Goal: Task Accomplishment & Management: Manage account settings

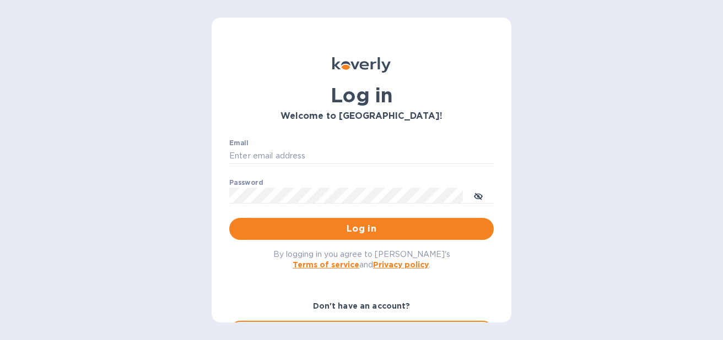
click at [332, 147] on div "Email ​" at bounding box center [361, 159] width 264 height 40
click at [332, 149] on input "Email" at bounding box center [361, 156] width 264 height 17
type input "[EMAIL_ADDRESS][DOMAIN_NAME]"
click at [306, 213] on p "​" at bounding box center [361, 211] width 264 height 13
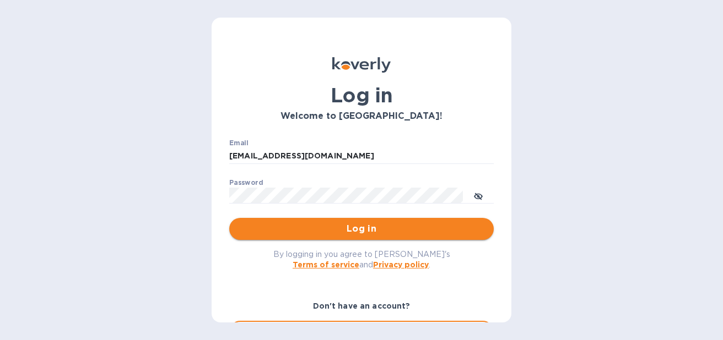
click at [306, 219] on button "Log in" at bounding box center [361, 229] width 264 height 22
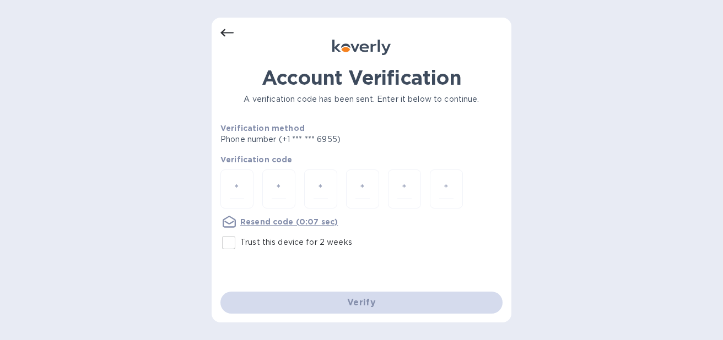
click at [214, 253] on div "Account Verification A verification code has been sent. Enter it below to conti…" at bounding box center [361, 170] width 300 height 305
click at [222, 249] on input "Trust this device for 2 weeks" at bounding box center [228, 242] width 23 height 23
checkbox input "true"
click at [241, 185] on input "number" at bounding box center [237, 189] width 14 height 20
type input "6"
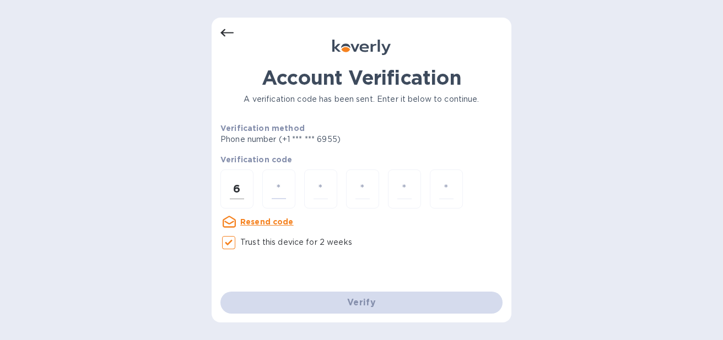
type input "8"
type input "9"
type input "5"
type input "1"
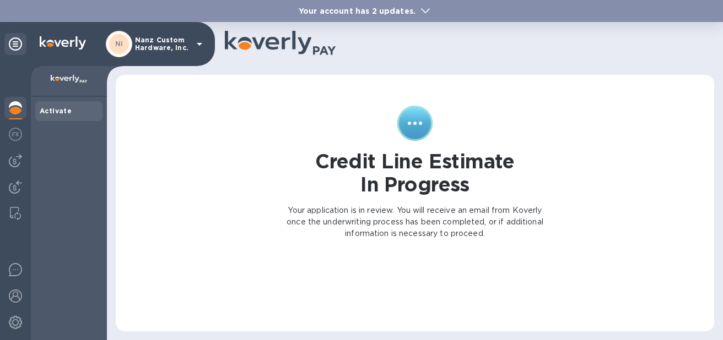
click at [51, 106] on div "Activate" at bounding box center [69, 111] width 58 height 11
click at [9, 42] on icon at bounding box center [15, 43] width 13 height 13
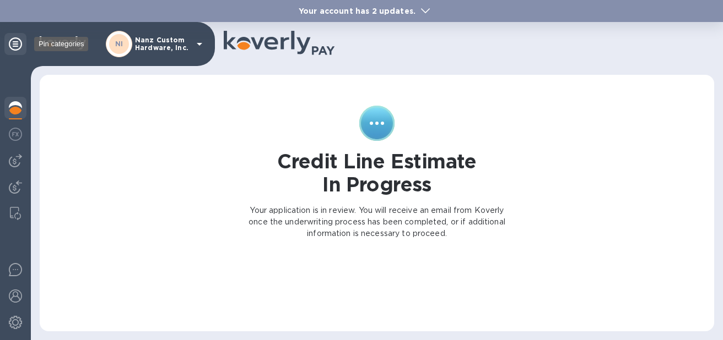
click at [12, 42] on icon at bounding box center [15, 43] width 13 height 13
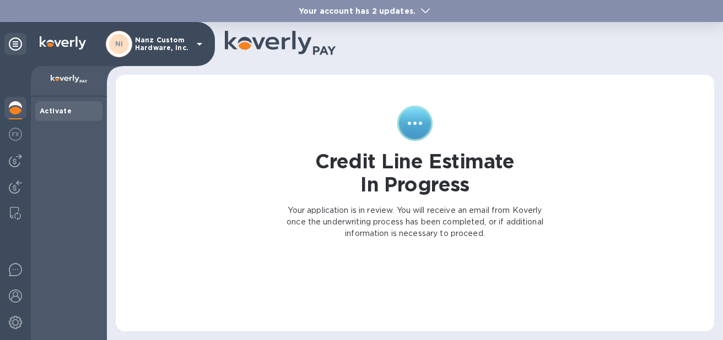
click at [67, 82] on img at bounding box center [69, 79] width 37 height 9
click at [67, 80] on img at bounding box center [69, 79] width 37 height 9
click at [203, 35] on div "NI Nanz Custom Hardware, Inc." at bounding box center [156, 44] width 100 height 26
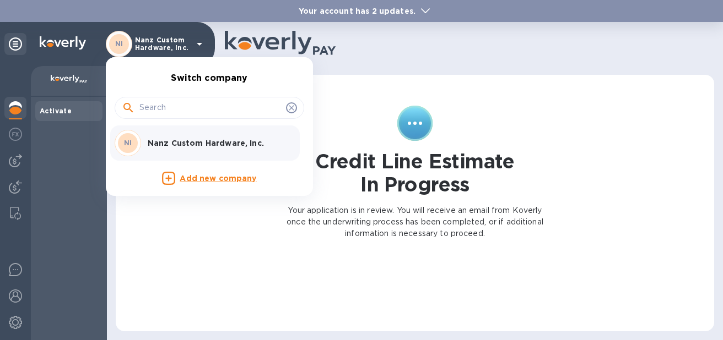
click at [190, 134] on div "NI Nanz Custom Hardware, Inc." at bounding box center [201, 143] width 172 height 26
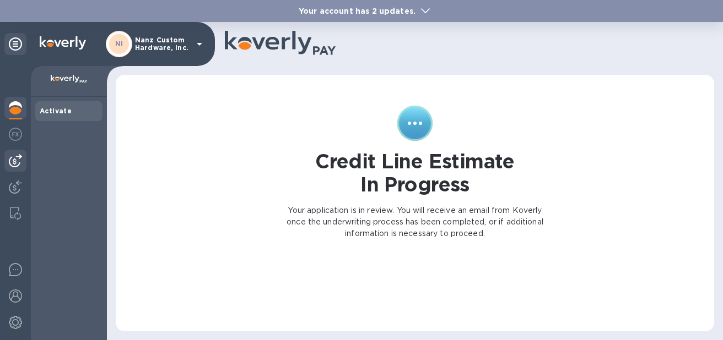
click at [15, 161] on img at bounding box center [15, 160] width 13 height 13
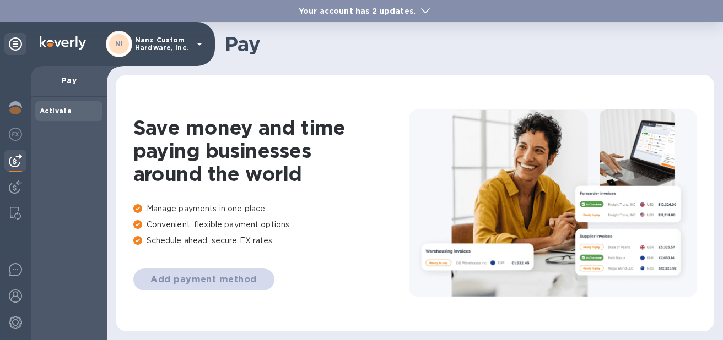
click at [187, 283] on div "Add payment method" at bounding box center [270, 280] width 275 height 22
click at [19, 193] on img at bounding box center [15, 187] width 13 height 13
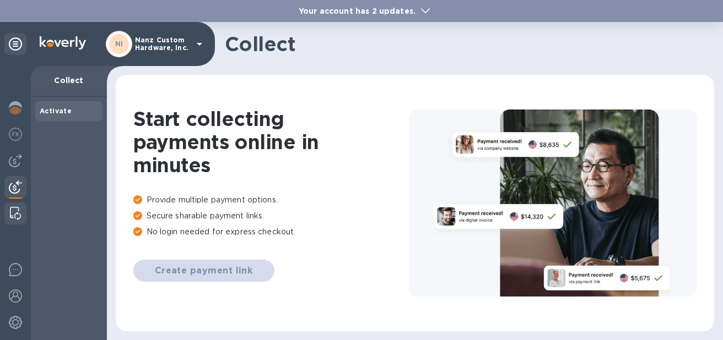
click at [17, 214] on img at bounding box center [15, 213] width 11 height 13
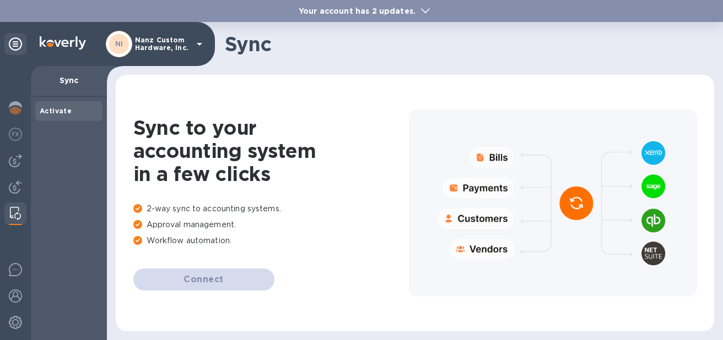
click at [13, 49] on icon at bounding box center [15, 43] width 13 height 13
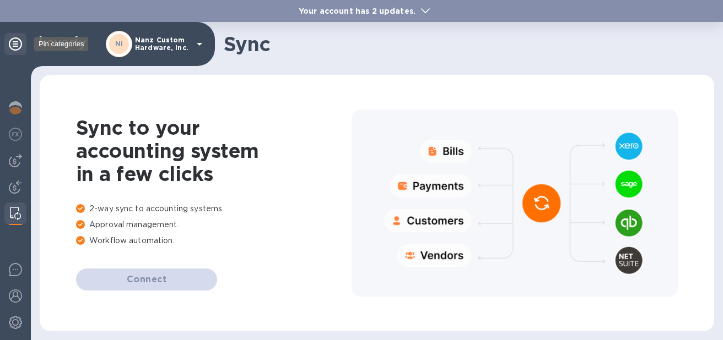
click at [13, 48] on icon at bounding box center [15, 43] width 13 height 13
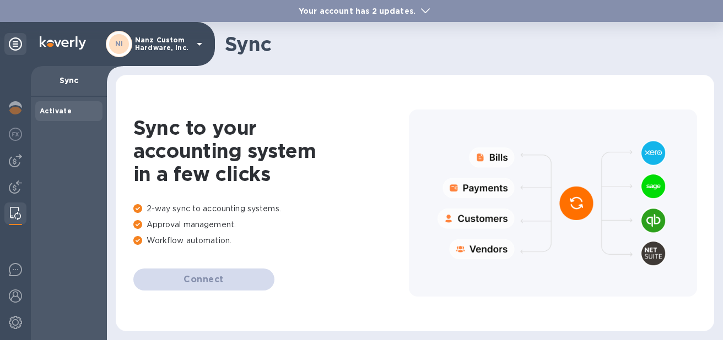
click at [81, 106] on span "Activate" at bounding box center [69, 111] width 58 height 11
click at [50, 81] on p "Sync" at bounding box center [69, 80] width 58 height 11
click at [62, 81] on p "Sync" at bounding box center [69, 80] width 58 height 11
click at [5, 105] on div at bounding box center [15, 109] width 22 height 24
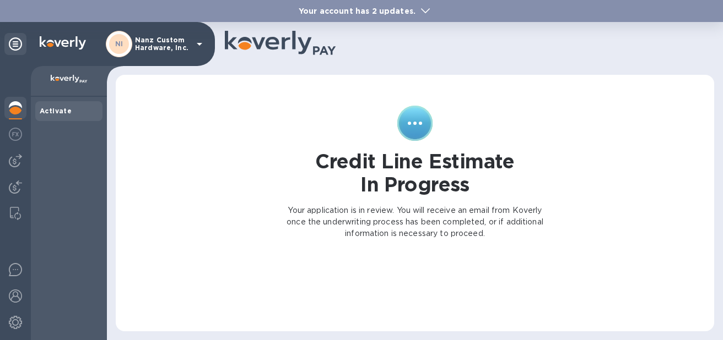
click at [391, 8] on b "Your account has 2 updates." at bounding box center [356, 11] width 117 height 9
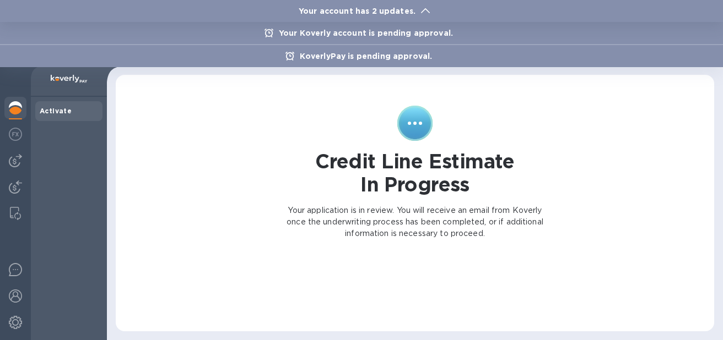
click at [379, 32] on p "Your Koverly account is pending approval." at bounding box center [365, 33] width 185 height 11
click at [433, 3] on div "Your account has 2 updates." at bounding box center [361, 11] width 723 height 22
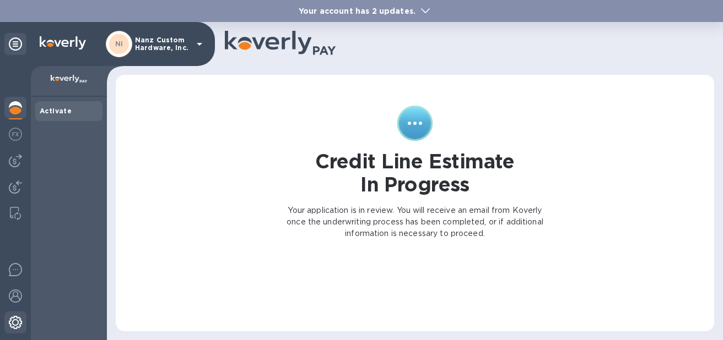
click at [13, 324] on img at bounding box center [15, 322] width 13 height 13
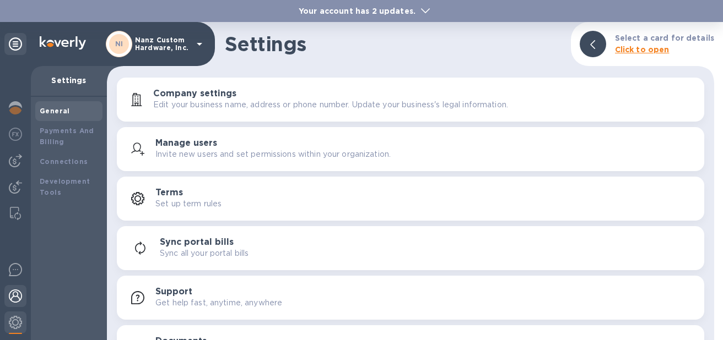
click at [13, 293] on img at bounding box center [15, 296] width 13 height 13
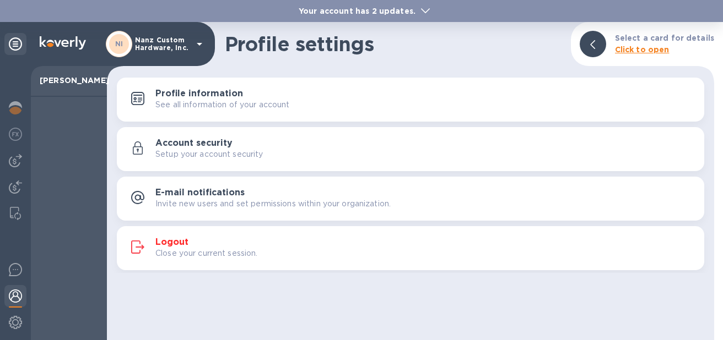
click at [12, 309] on div at bounding box center [15, 322] width 22 height 26
click at [14, 317] on img at bounding box center [15, 322] width 13 height 13
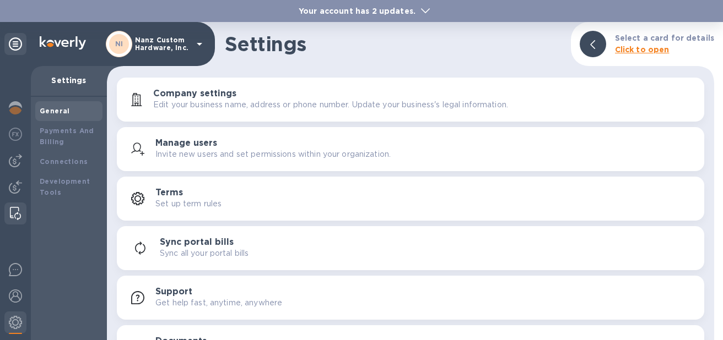
click at [15, 209] on img at bounding box center [15, 213] width 11 height 13
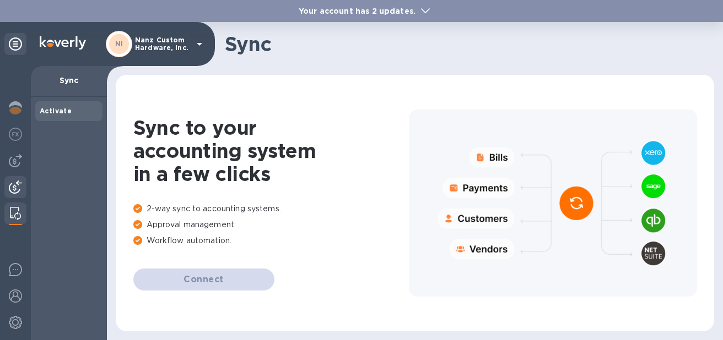
click at [17, 192] on img at bounding box center [15, 187] width 13 height 13
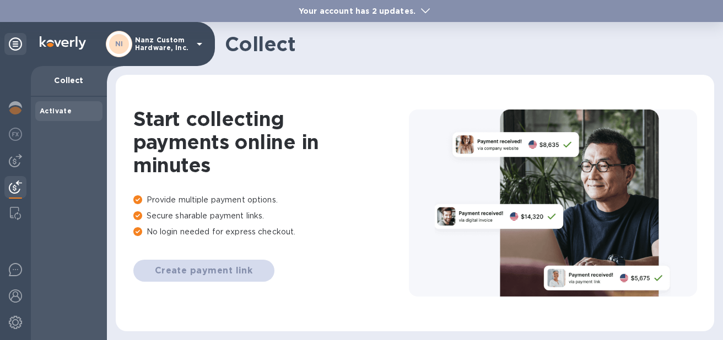
click at [12, 176] on div at bounding box center [15, 188] width 22 height 24
click at [12, 169] on div at bounding box center [15, 161] width 22 height 22
